Goal: Task Accomplishment & Management: Use online tool/utility

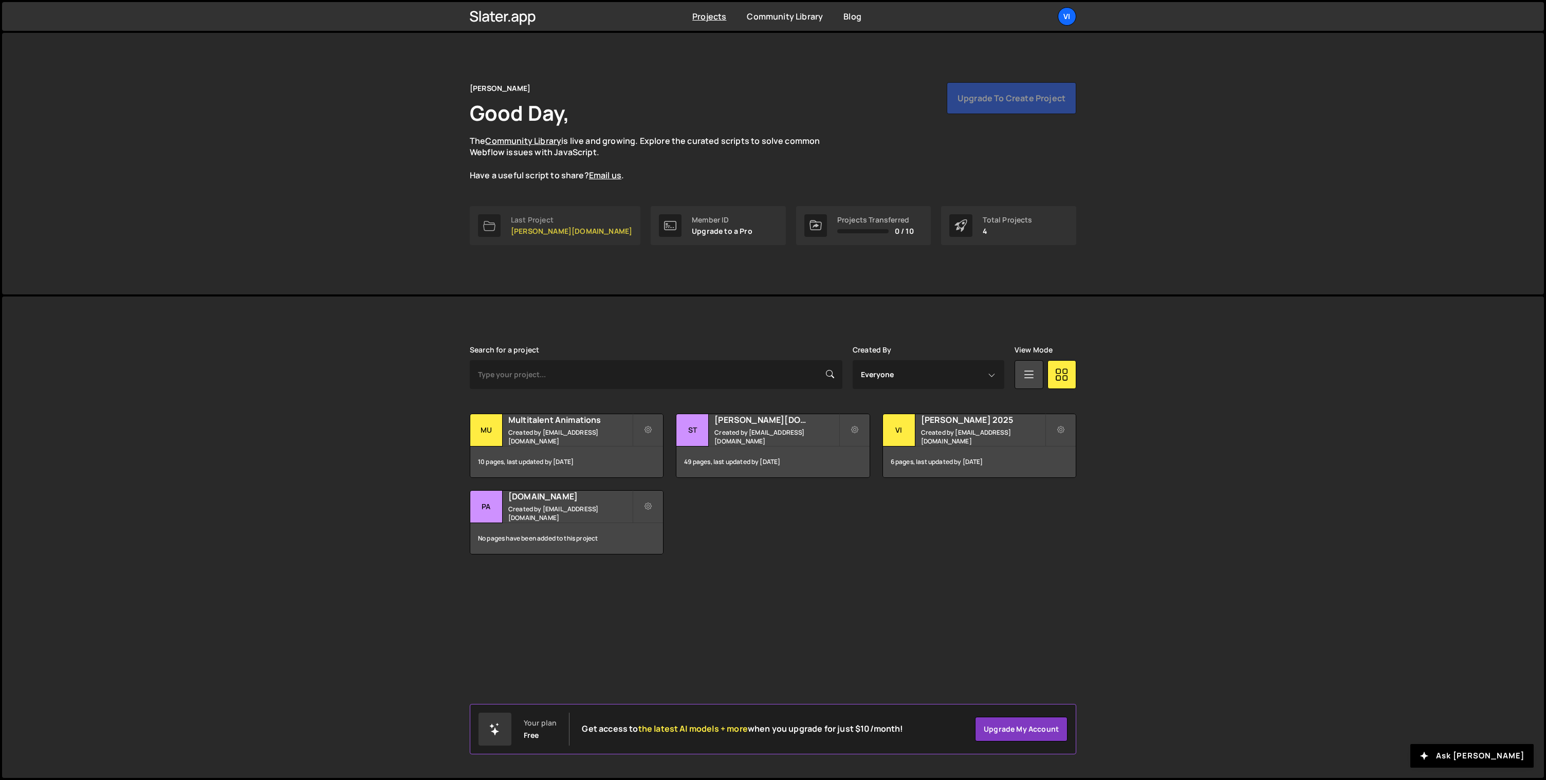
click at [547, 229] on p "[PERSON_NAME][DOMAIN_NAME]" at bounding box center [571, 231] width 121 height 8
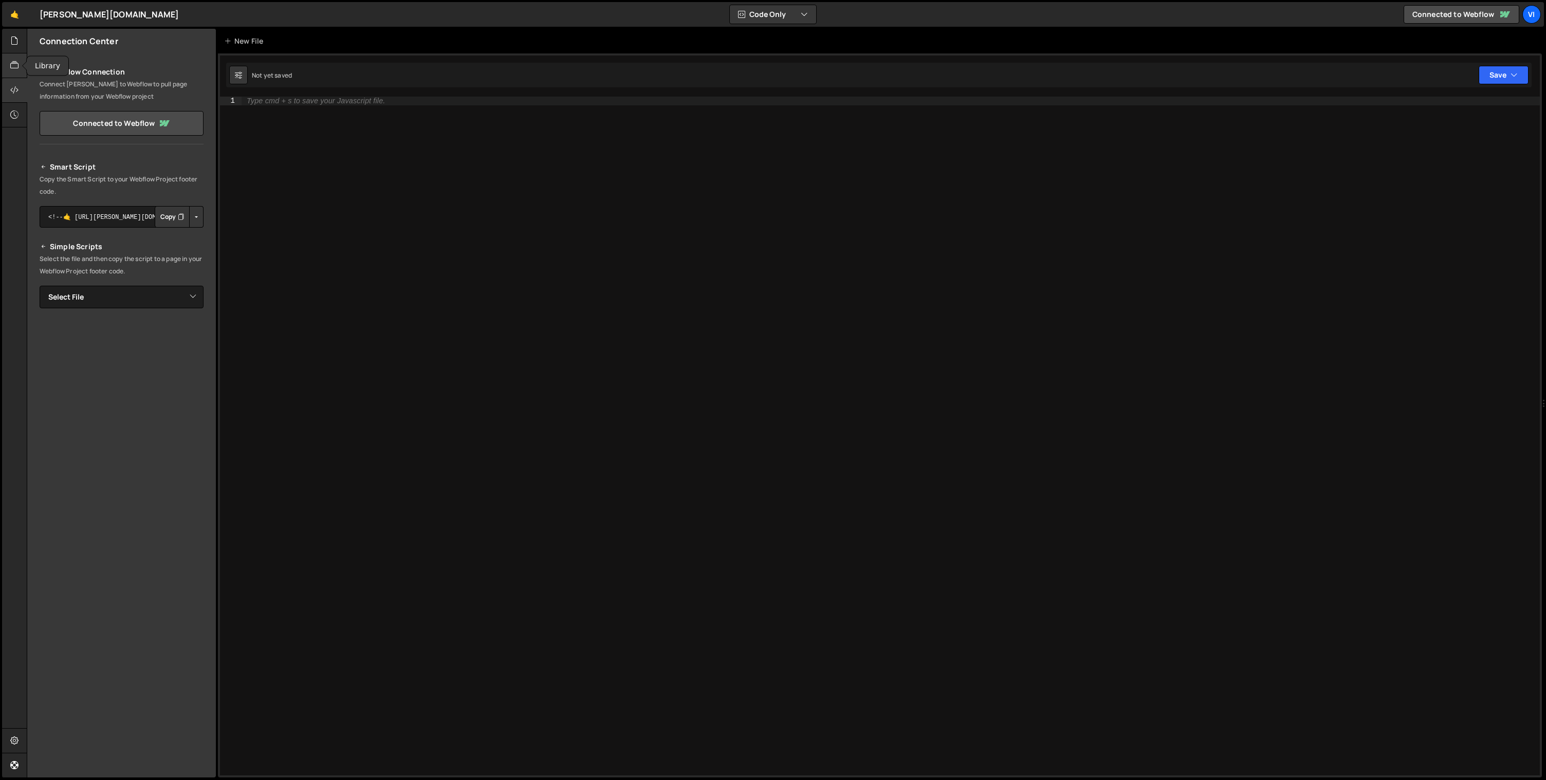
click at [15, 66] on icon at bounding box center [14, 65] width 8 height 11
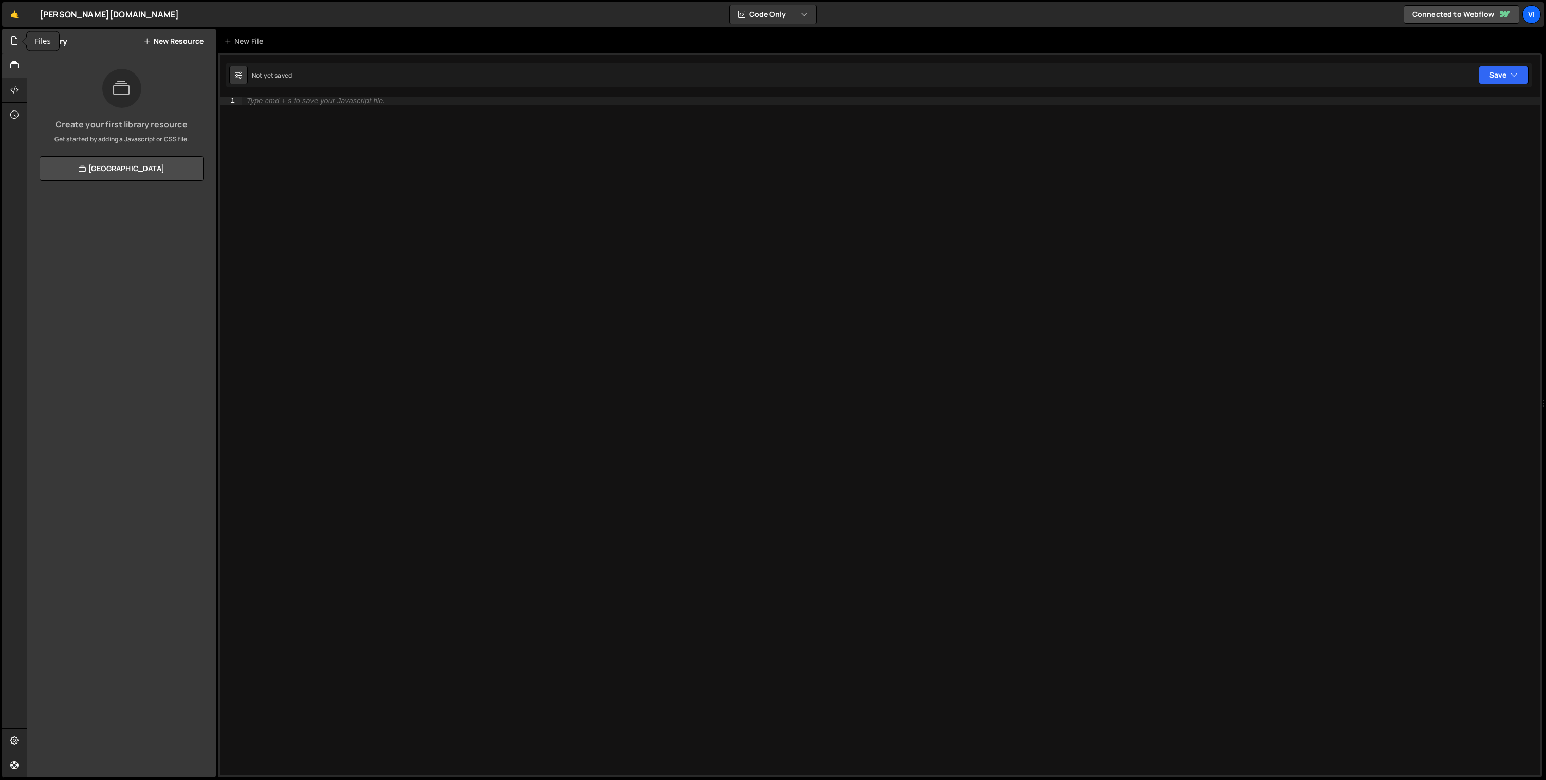
click at [14, 49] on div at bounding box center [14, 41] width 25 height 25
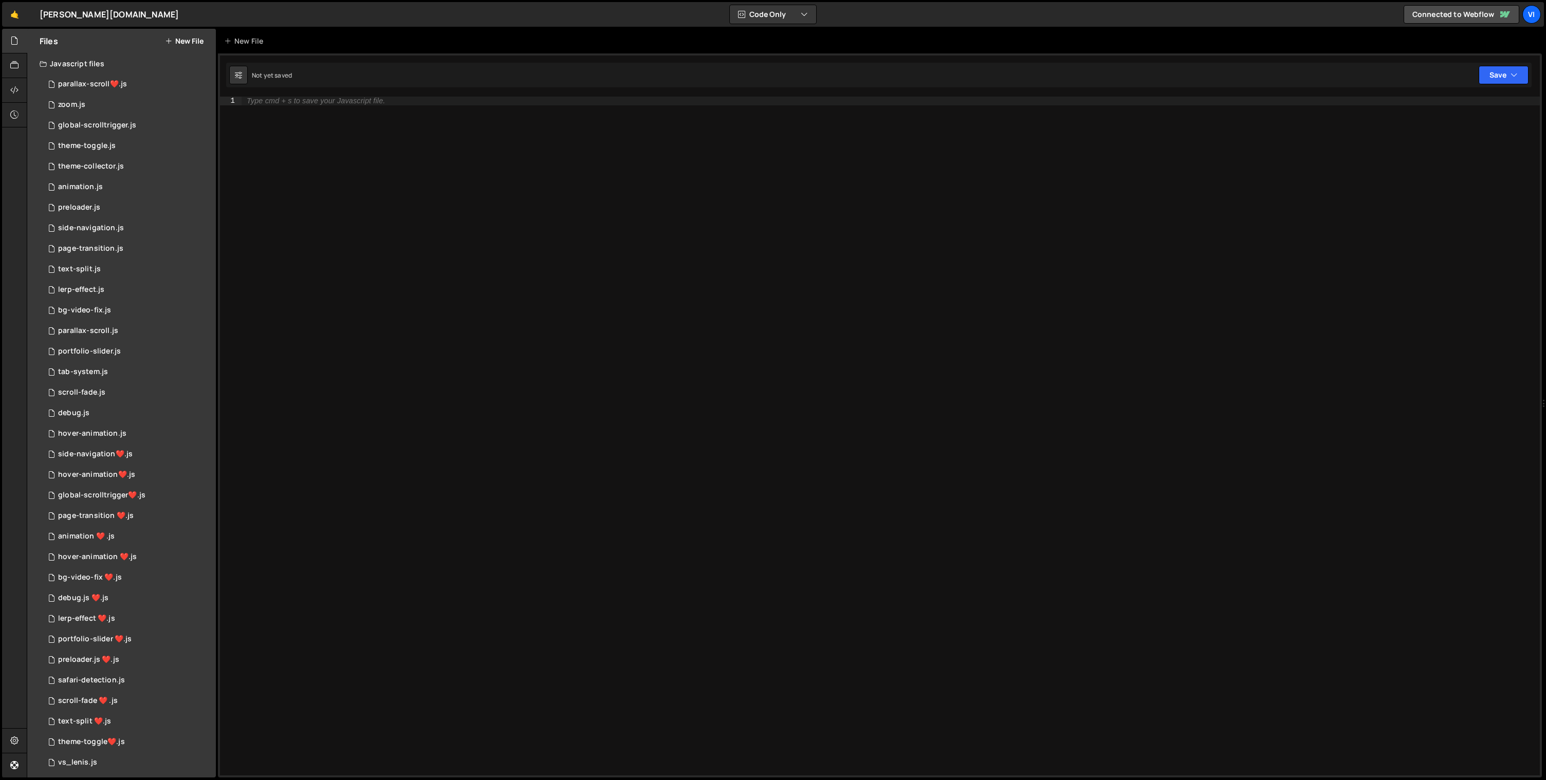
click at [188, 39] on button "New File" at bounding box center [184, 41] width 39 height 8
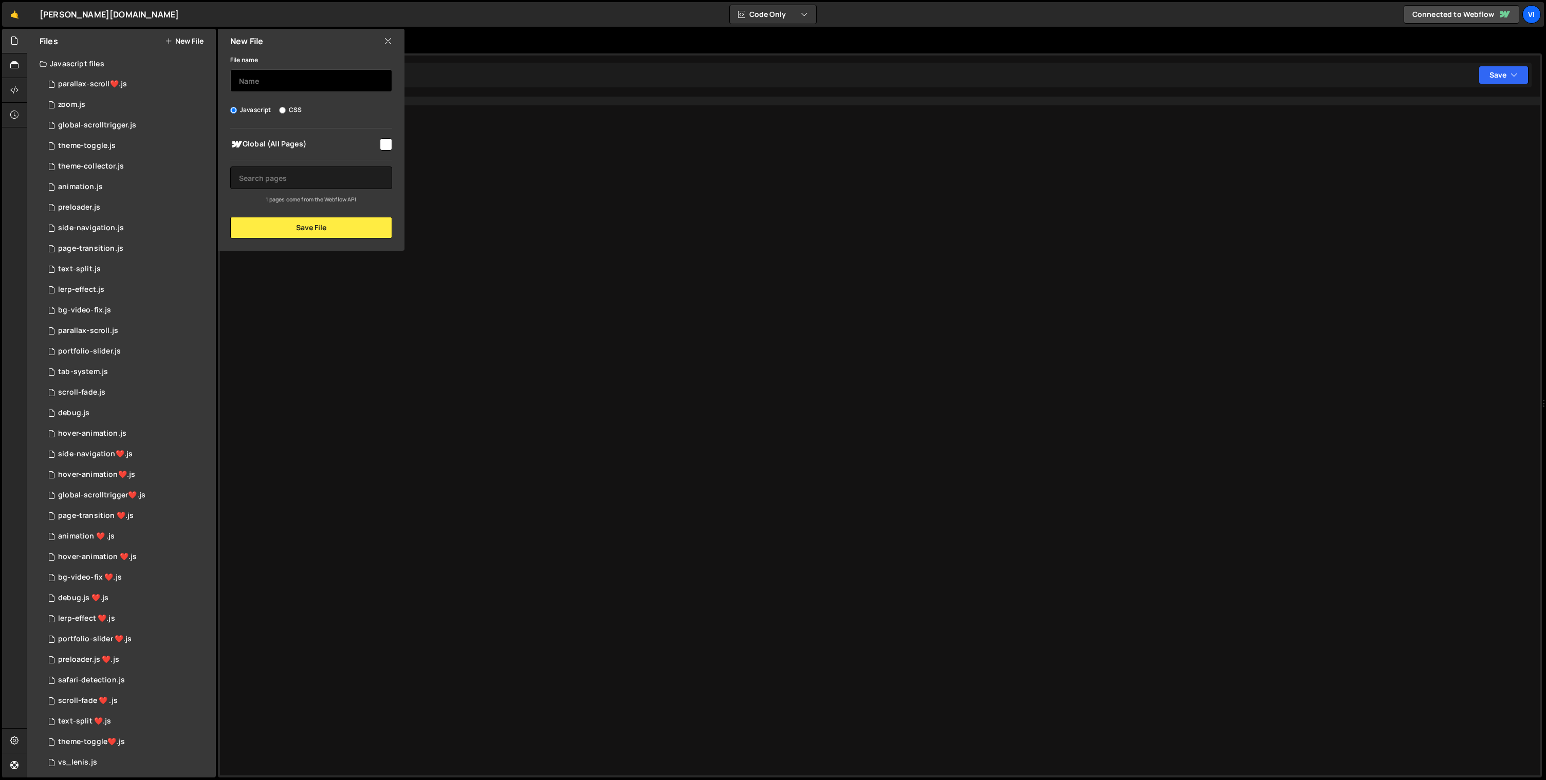
click at [310, 82] on input "text" at bounding box center [311, 80] width 162 height 23
type input "videoplayer"
click at [386, 142] on input "checkbox" at bounding box center [386, 144] width 12 height 12
checkbox input "true"
click at [303, 228] on button "Save File" at bounding box center [311, 228] width 162 height 22
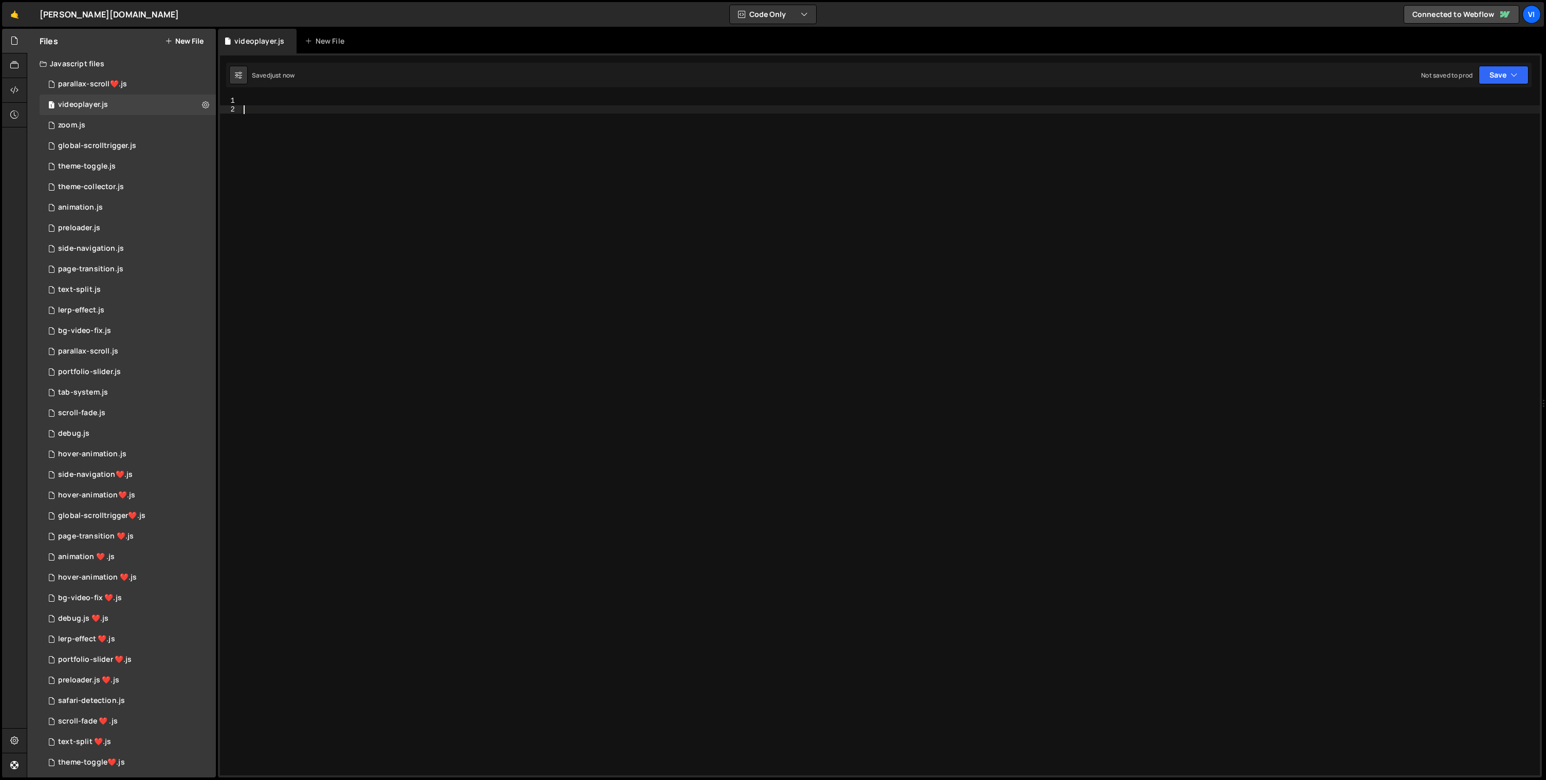
click at [272, 119] on div at bounding box center [891, 445] width 1298 height 696
paste textarea "</script>"
type textarea "</script>"
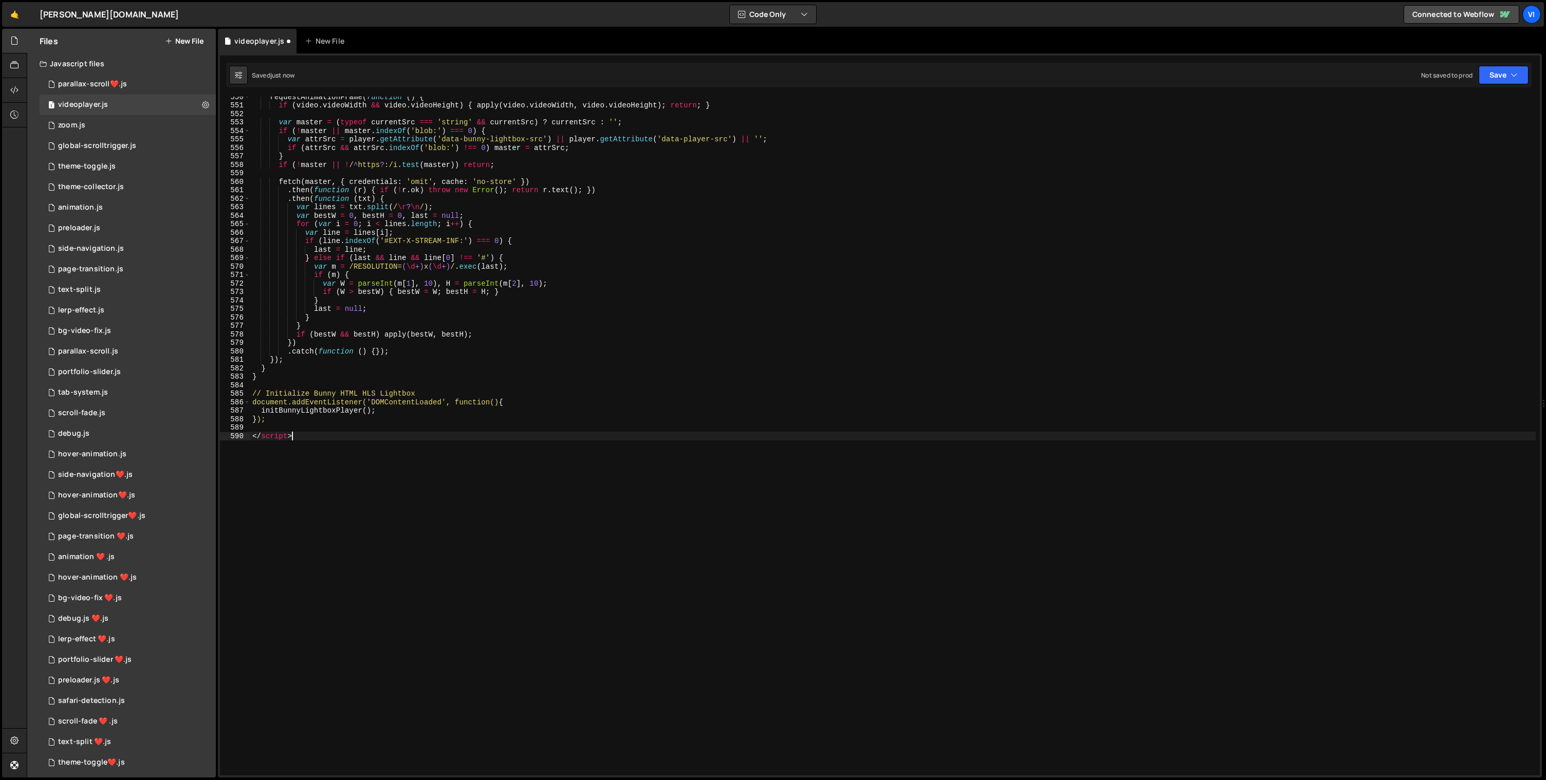
scroll to position [4659, 0]
click at [1523, 74] on button "Save" at bounding box center [1504, 75] width 50 height 19
click at [1491, 99] on div "Save to Staging S" at bounding box center [1468, 100] width 107 height 10
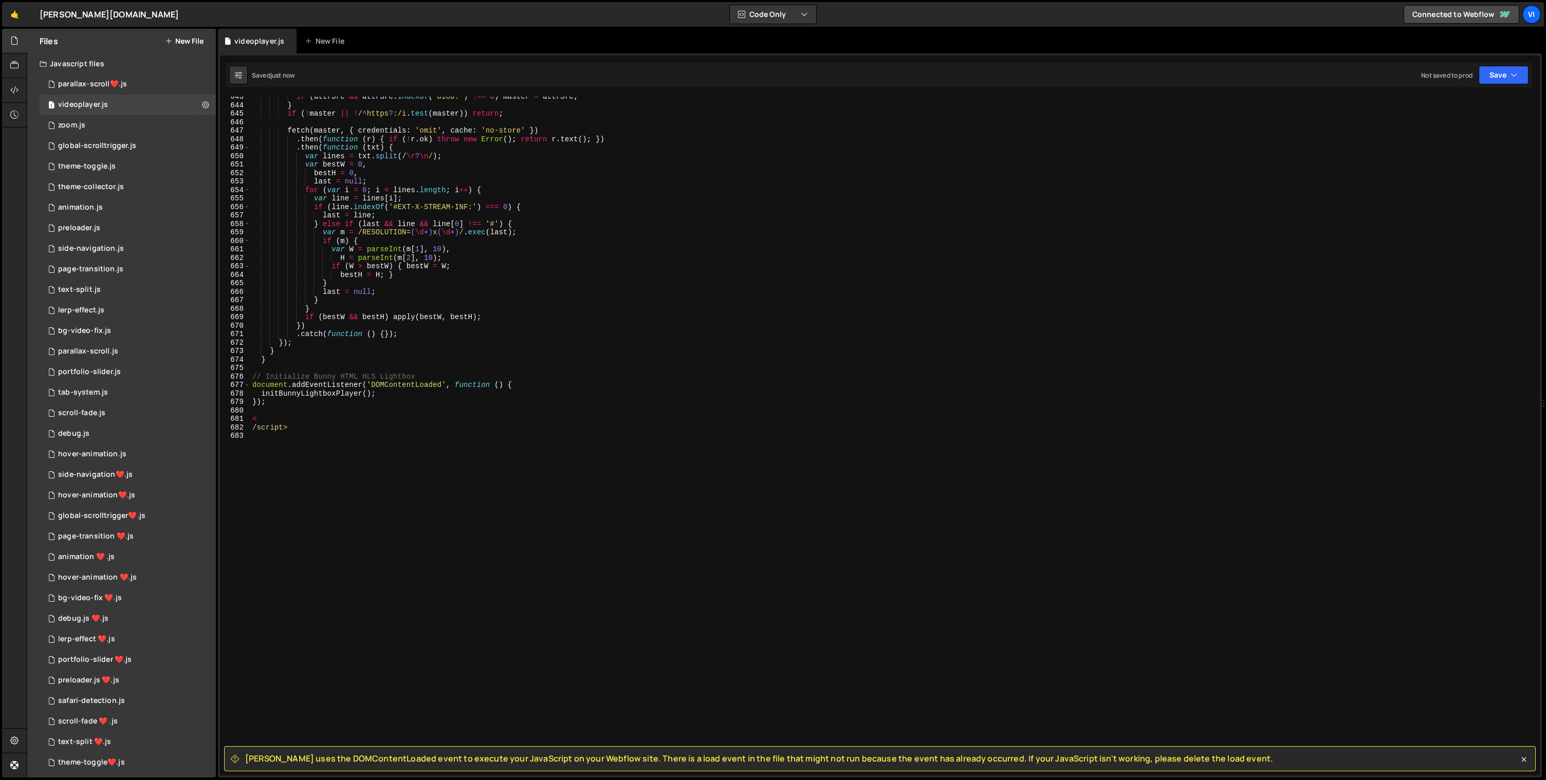
scroll to position [5448, 0]
click at [288, 414] on div "if ( attrSrc && attrSrc . indexOf ( 'blob:' ) !== 0 ) master = attrSrc ; } if (…" at bounding box center [892, 441] width 1285 height 696
click at [282, 416] on div "if ( attrSrc && attrSrc . indexOf ( 'blob:' ) !== 0 ) master = attrSrc ; } if (…" at bounding box center [892, 441] width 1285 height 696
click at [347, 425] on div "'data-player-[PERSON_NAME]' ) || '' ; if ( attrSrc && attrSrc . indexOf ( 'blob…" at bounding box center [892, 441] width 1285 height 696
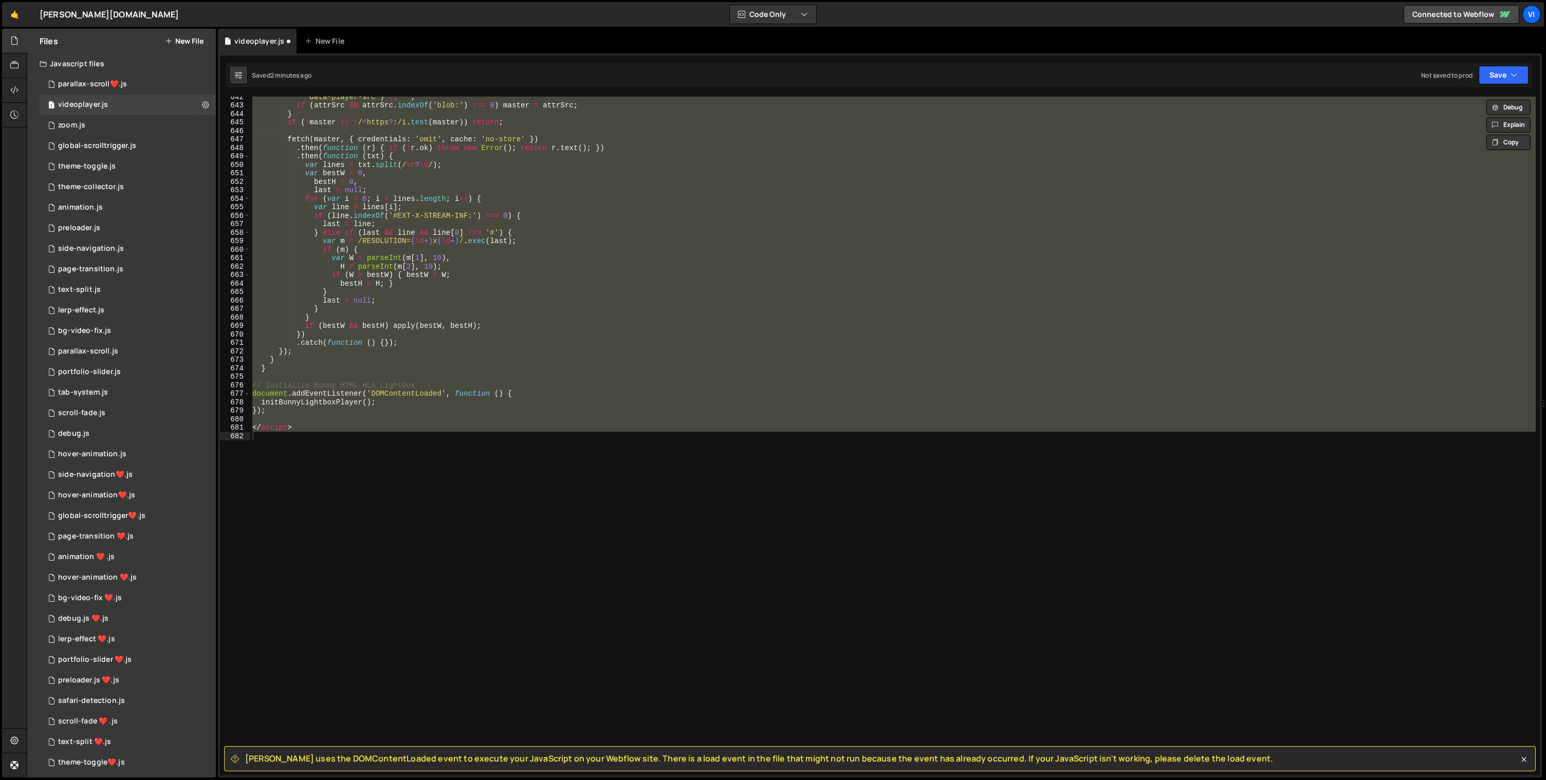
click at [525, 758] on span "[PERSON_NAME] uses the DOMContentLoaded event to execute your JavaScript on you…" at bounding box center [759, 758] width 1028 height 11
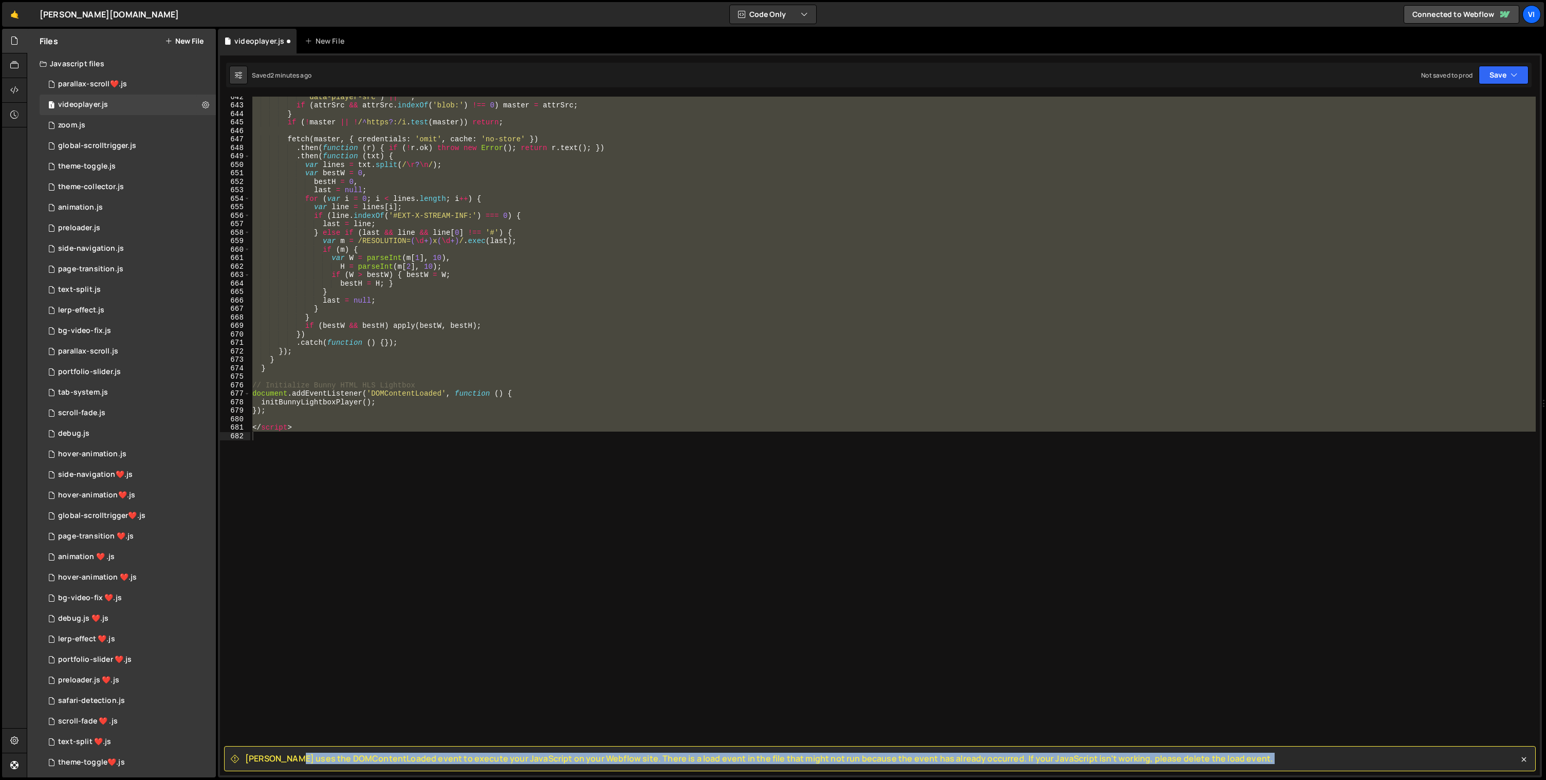
click at [525, 758] on span "[PERSON_NAME] uses the DOMContentLoaded event to execute your JavaScript on you…" at bounding box center [759, 758] width 1028 height 11
click at [795, 256] on div "'data-player-[PERSON_NAME]' ) || '' ; if ( attrSrc && attrSrc . indexOf ( 'blob…" at bounding box center [892, 436] width 1285 height 679
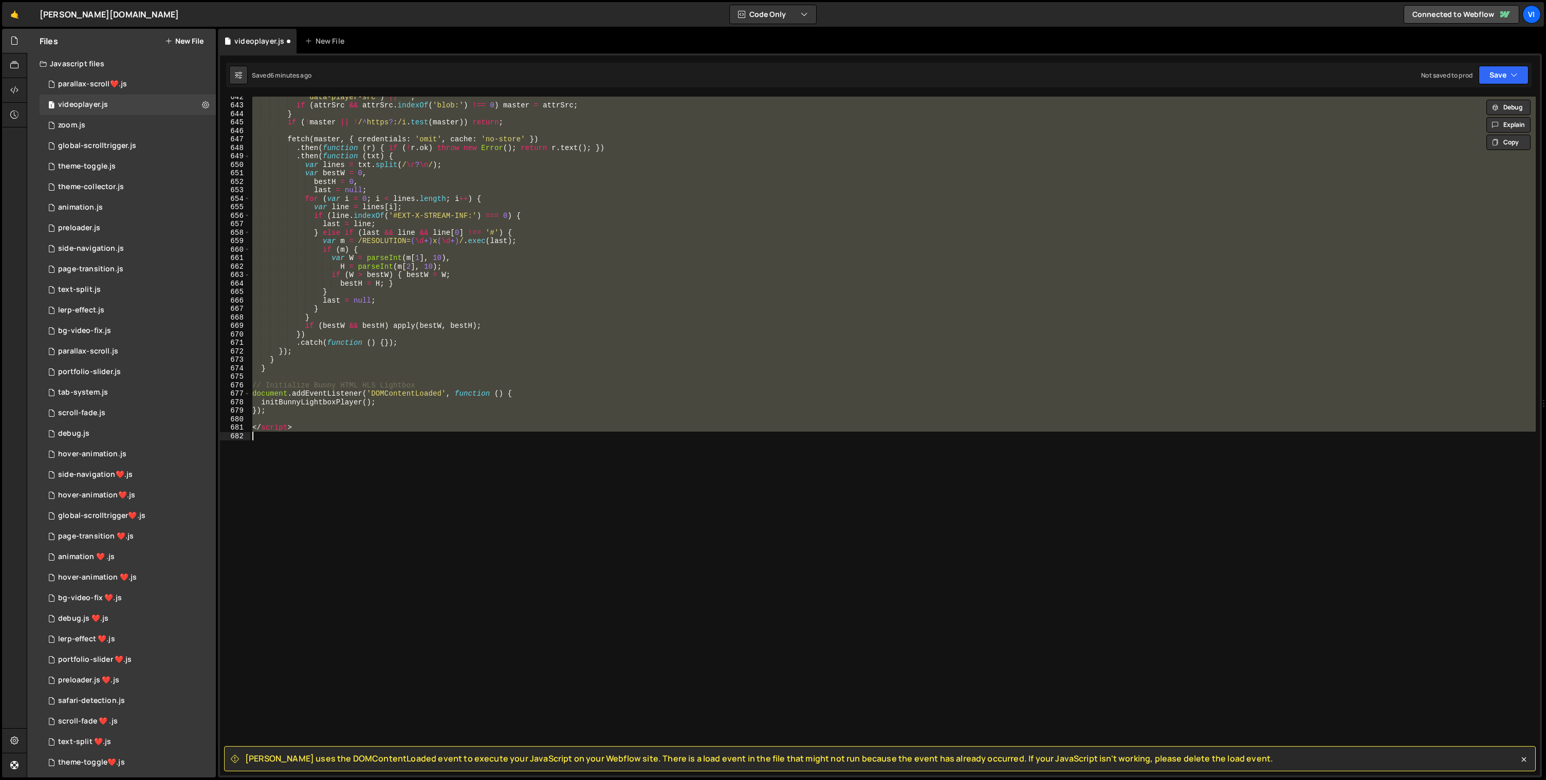
paste textarea "})();"
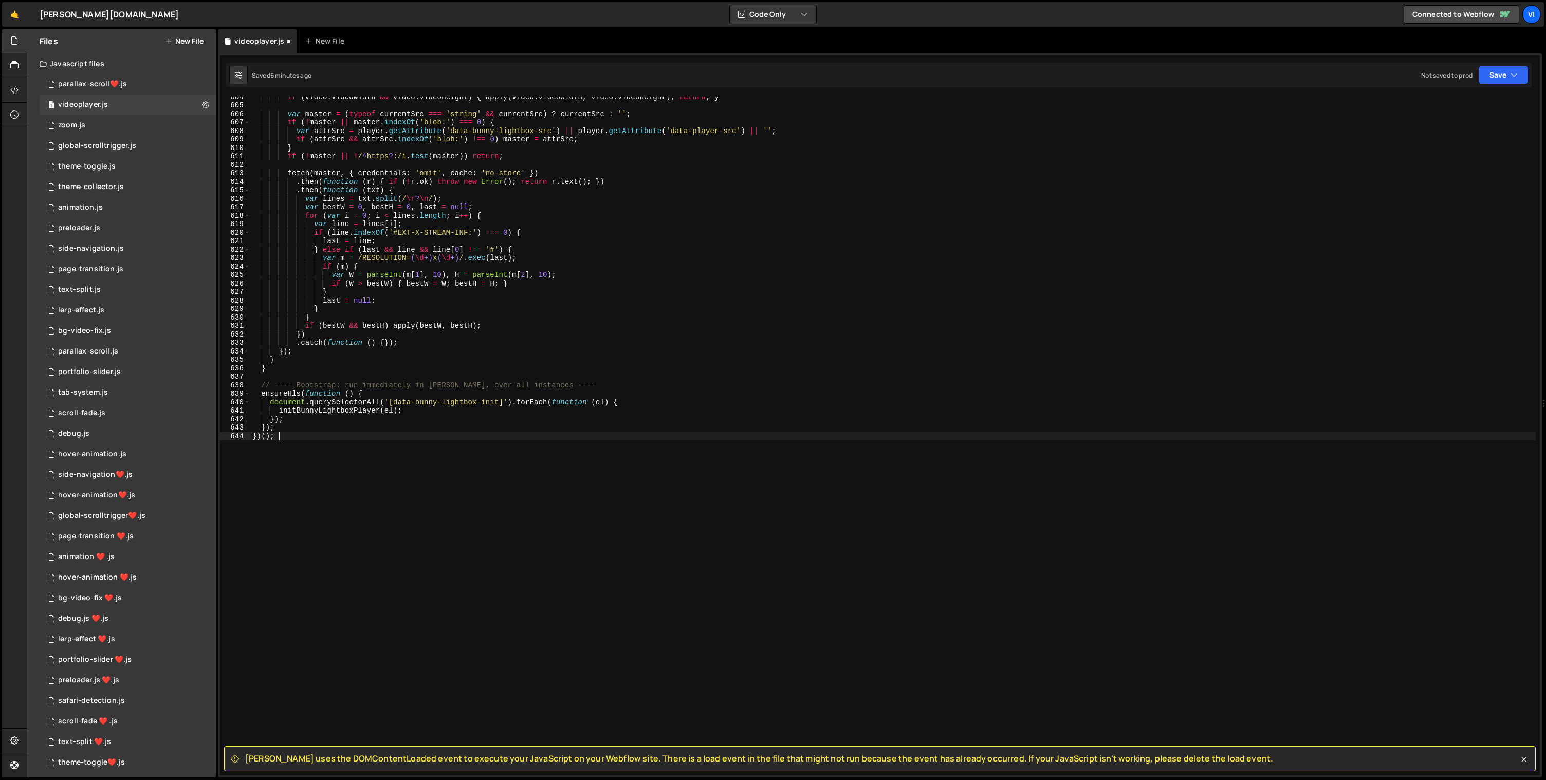
scroll to position [5117, 0]
click at [1495, 76] on button "Save" at bounding box center [1504, 75] width 50 height 19
click at [1477, 105] on div "Saved 6 minutes ago" at bounding box center [1468, 111] width 107 height 12
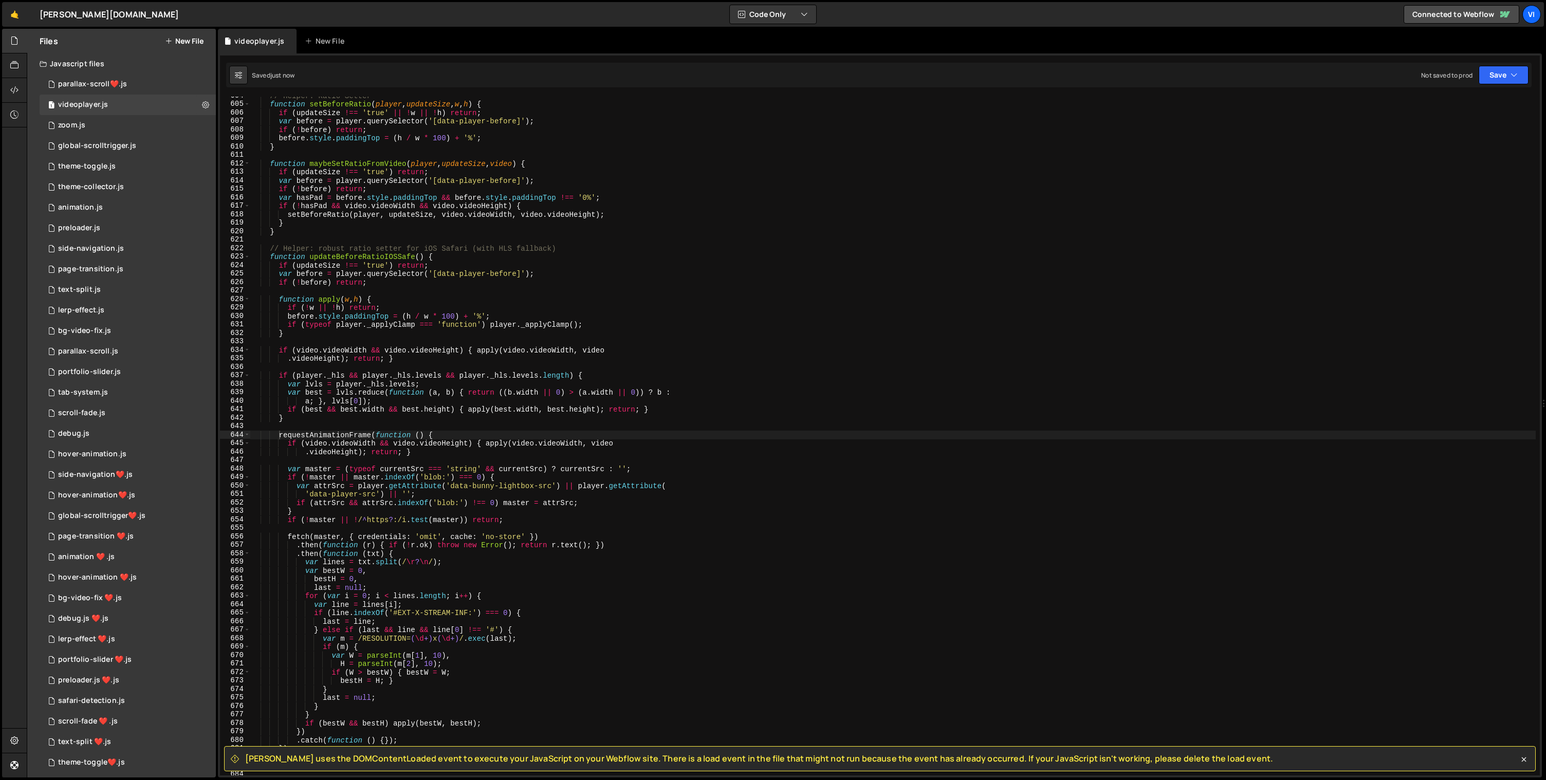
scroll to position [5524, 0]
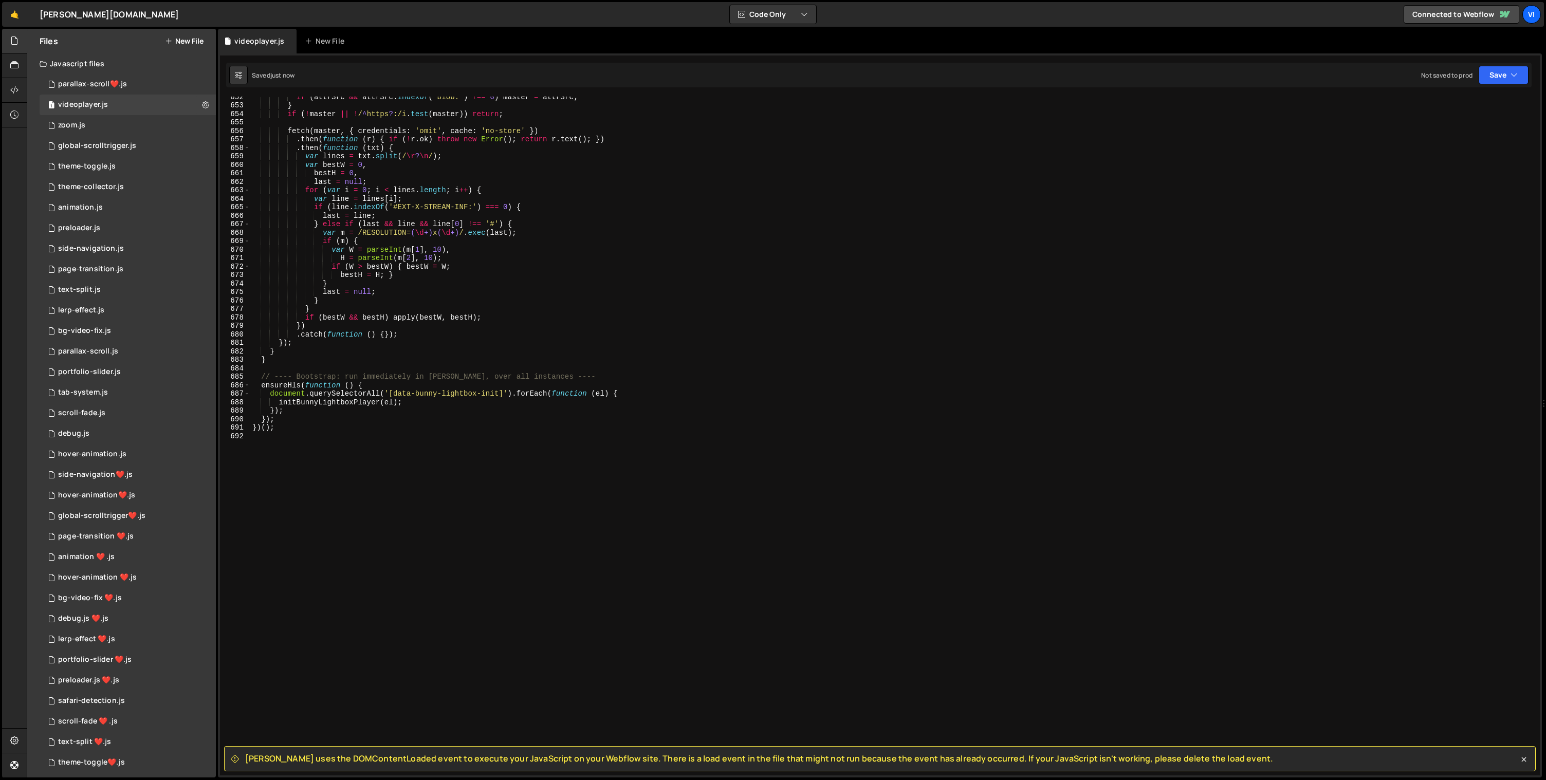
type textarea "}"
click at [382, 286] on div "if ( attrSrc && attrSrc . indexOf ( 'blob:' ) !== 0 ) master = attrSrc ; } if (…" at bounding box center [892, 441] width 1285 height 696
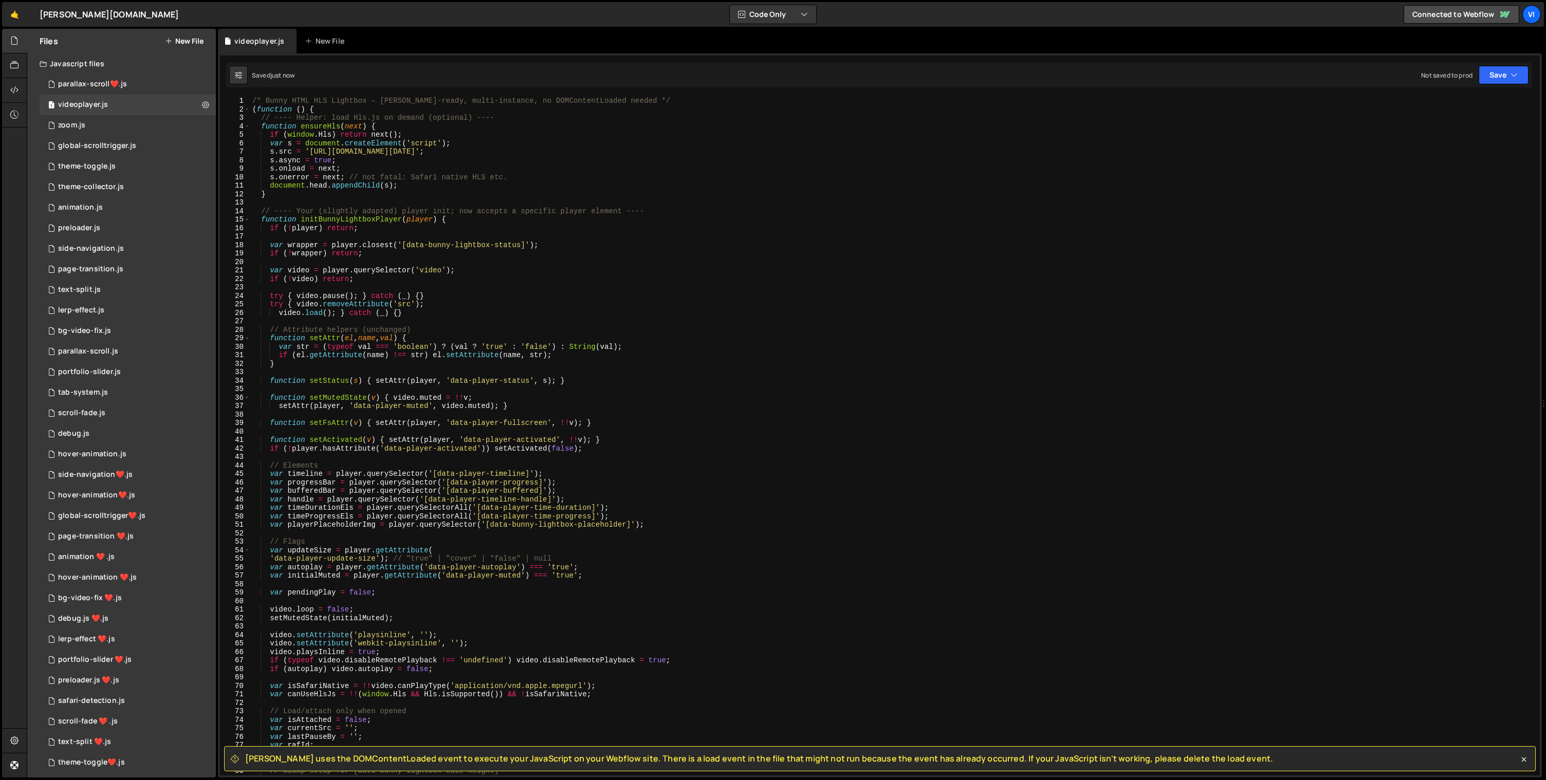
scroll to position [0, 0]
click at [94, 204] on div "animation.js" at bounding box center [80, 207] width 45 height 9
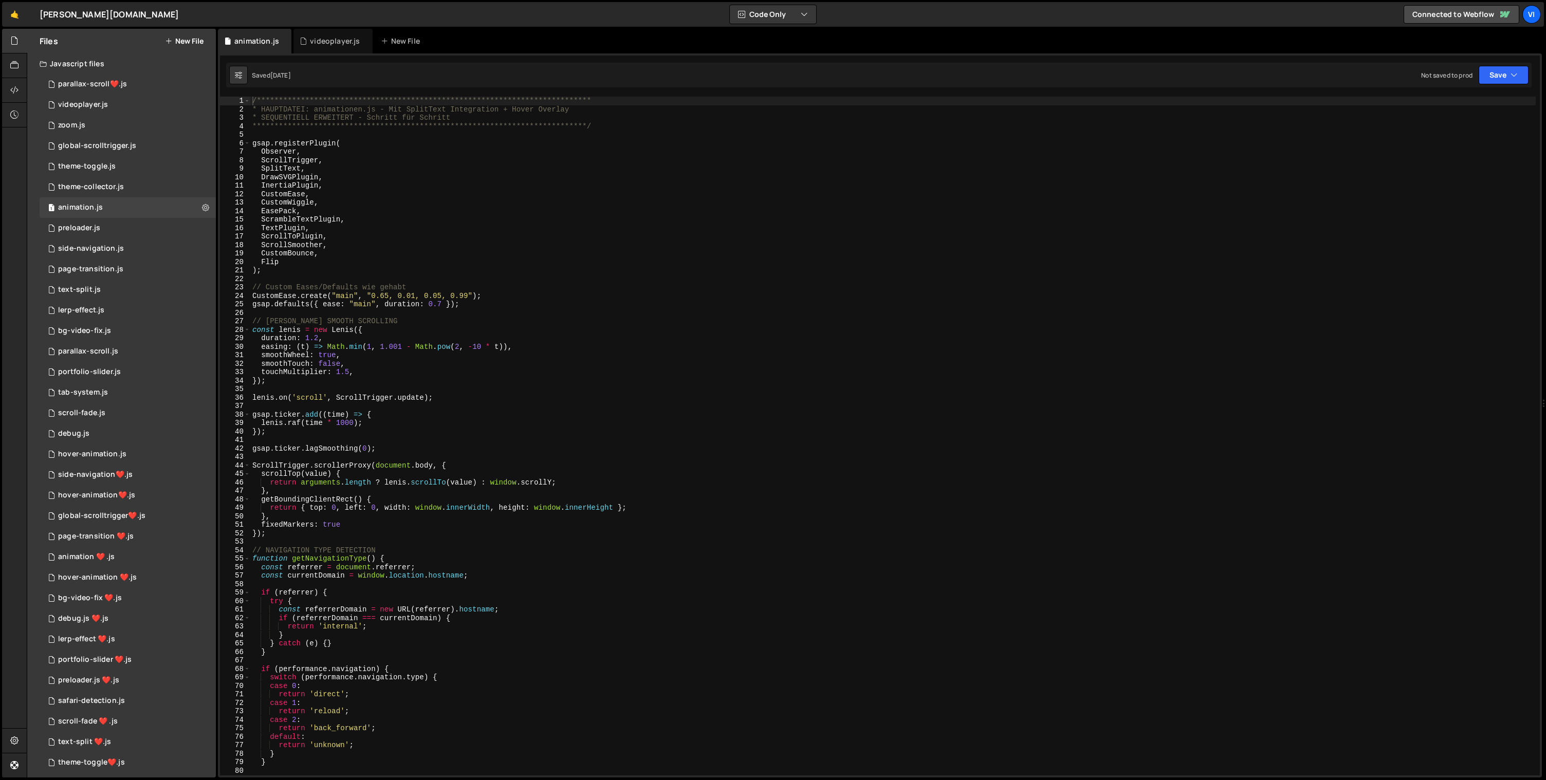
click at [329, 181] on div "**********" at bounding box center [892, 445] width 1285 height 696
type textarea "startSequentialSystem();"
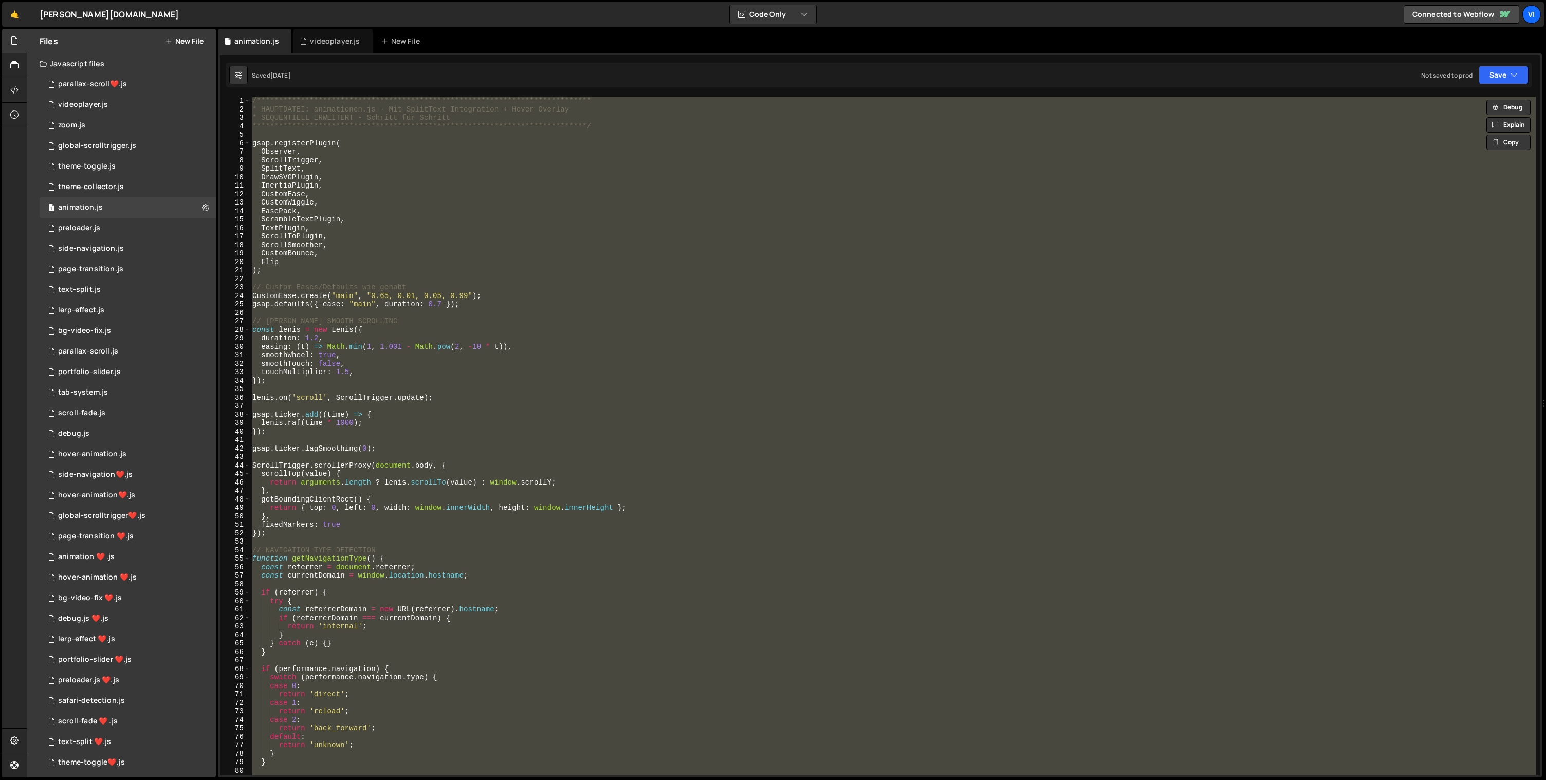
click at [476, 406] on div "**********" at bounding box center [892, 436] width 1285 height 679
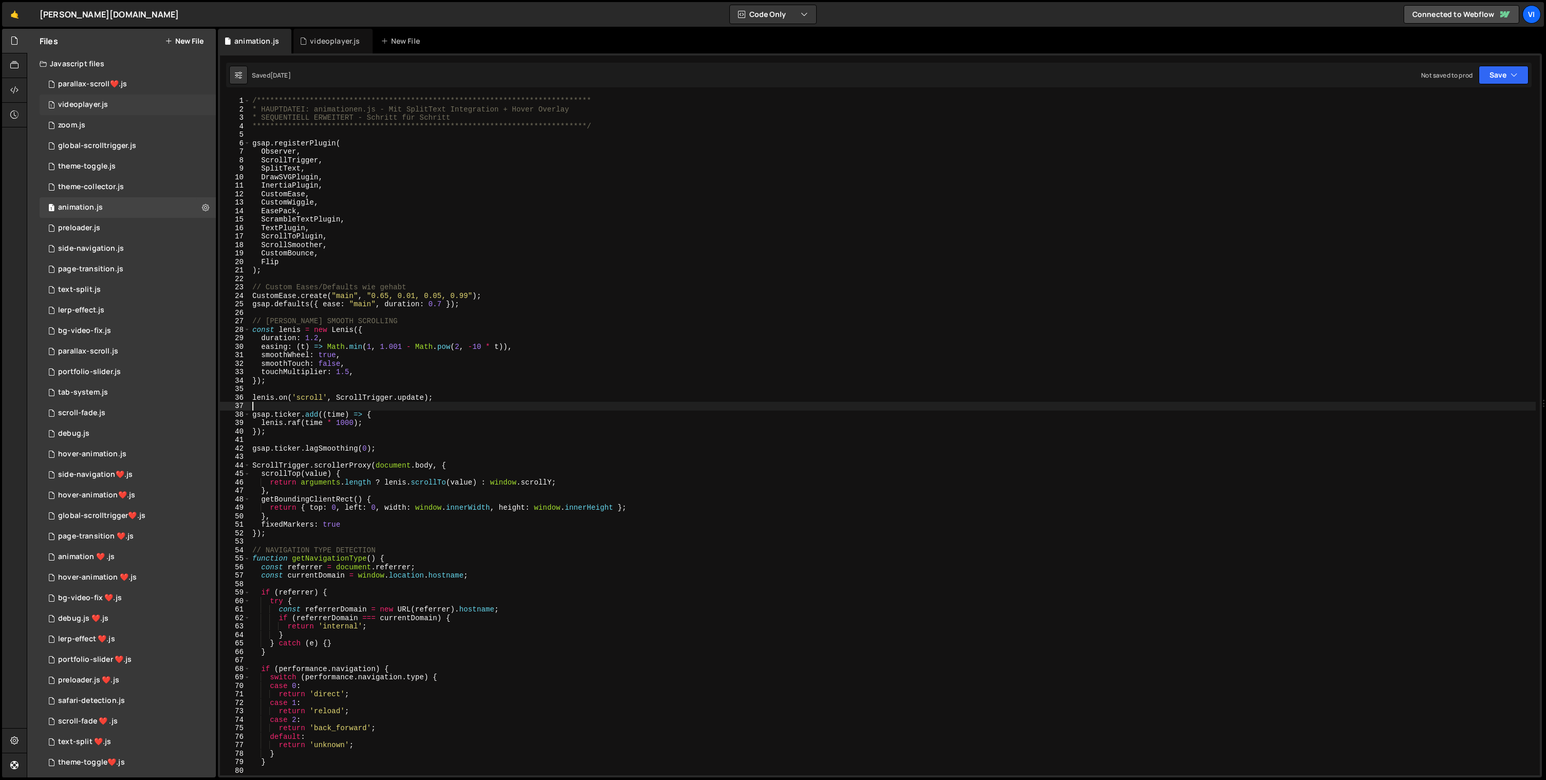
click at [124, 109] on div "1 videoplayer.js 0" at bounding box center [128, 105] width 176 height 21
